Goal: Find specific page/section: Find specific page/section

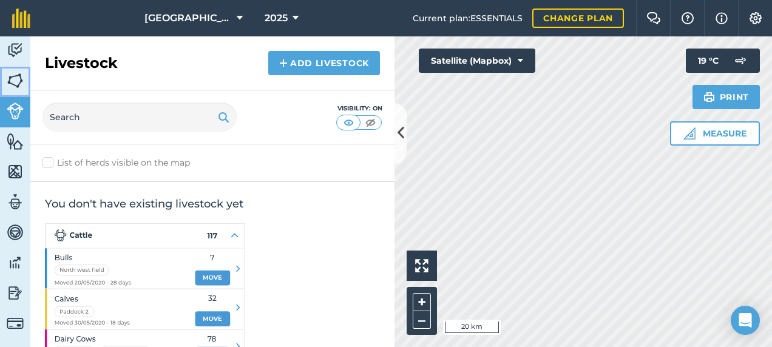
click at [29, 84] on link "Fields" at bounding box center [15, 82] width 30 height 30
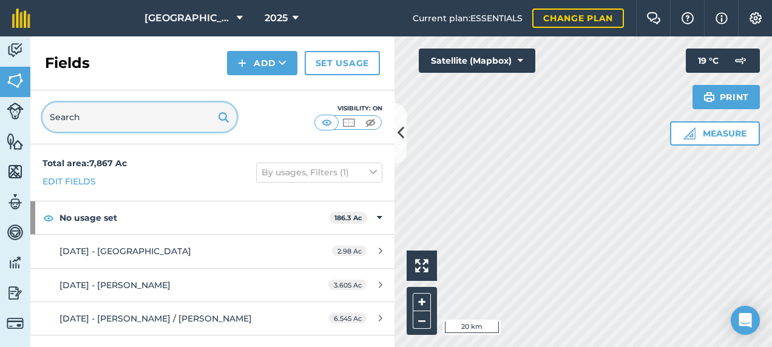
click at [81, 115] on input "text" at bounding box center [139, 117] width 194 height 29
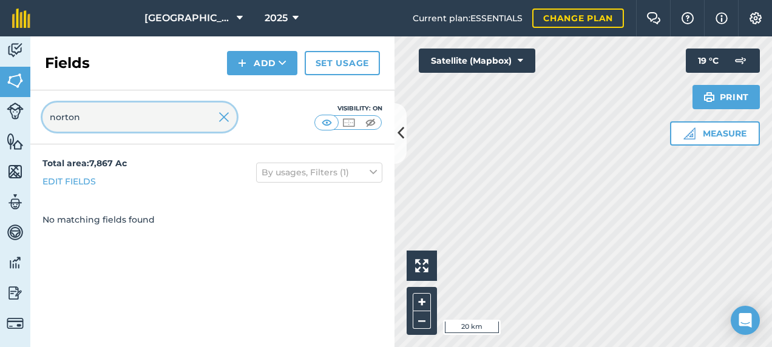
drag, startPoint x: 85, startPoint y: 120, endPoint x: -2, endPoint y: 118, distance: 87.4
click at [0, 118] on html "Footlands Farm 2025 Current plan : ESSENTIALS Change plan Farm Chat Help Info S…" at bounding box center [386, 173] width 772 height 347
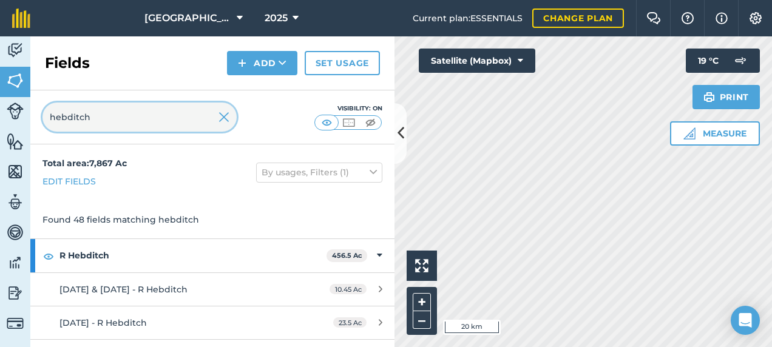
drag, startPoint x: 33, startPoint y: 124, endPoint x: 0, endPoint y: 123, distance: 32.8
click at [0, 123] on html "Footlands Farm 2025 Current plan : ESSENTIALS Change plan Farm Chat Help Info S…" at bounding box center [386, 173] width 772 height 347
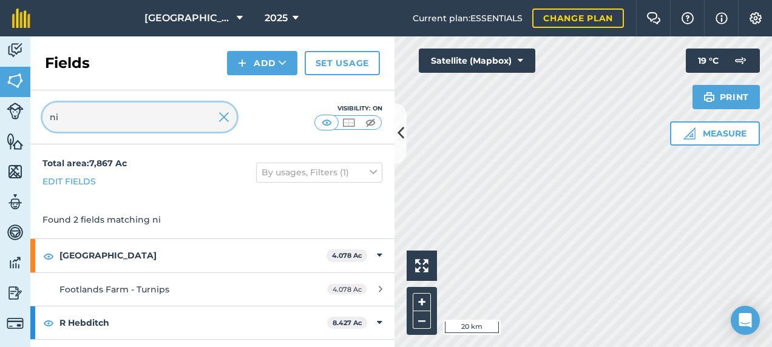
type input "n"
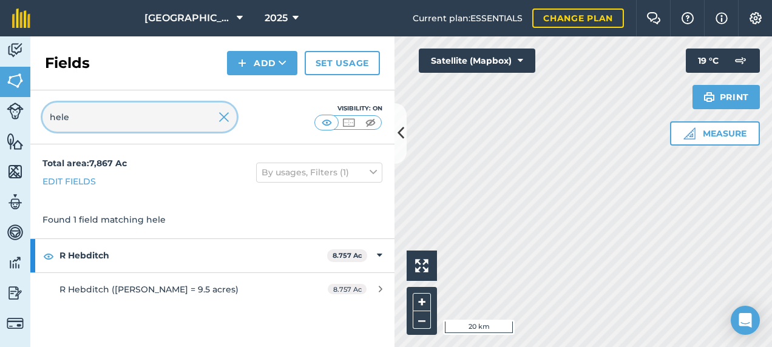
type input "hele"
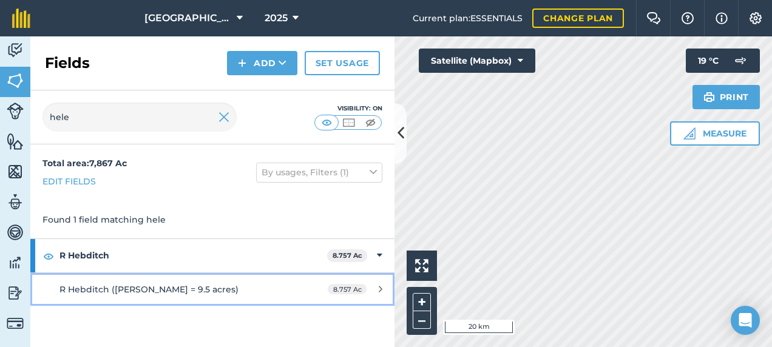
click at [188, 288] on div "R Hebditch ([PERSON_NAME] = 9.5 acres)" at bounding box center [173, 289] width 228 height 13
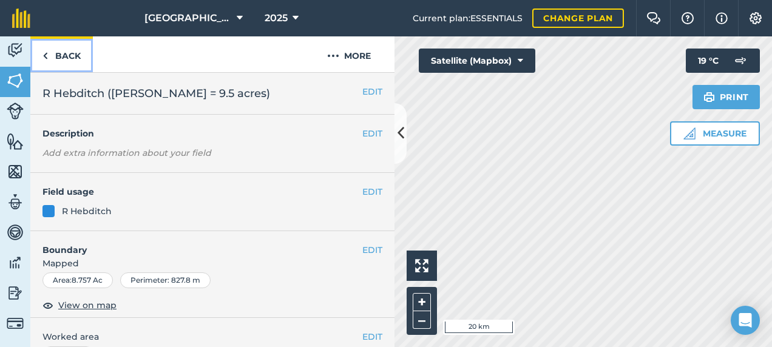
click at [62, 61] on link "Back" at bounding box center [61, 54] width 62 height 36
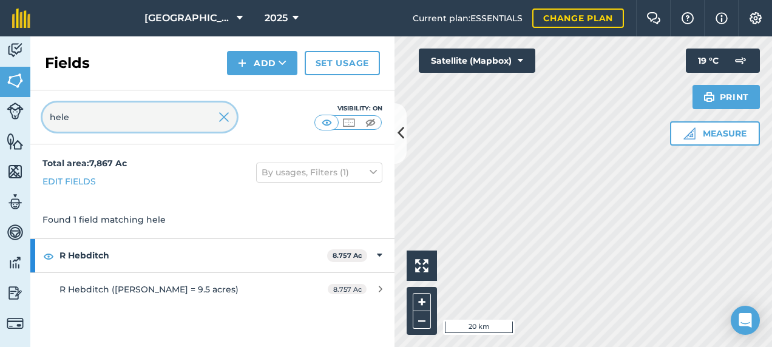
drag, startPoint x: 87, startPoint y: 121, endPoint x: 32, endPoint y: 118, distance: 55.3
click at [32, 118] on div "hele Visibility: On" at bounding box center [212, 117] width 364 height 54
type input "nic"
